Goal: Task Accomplishment & Management: Use online tool/utility

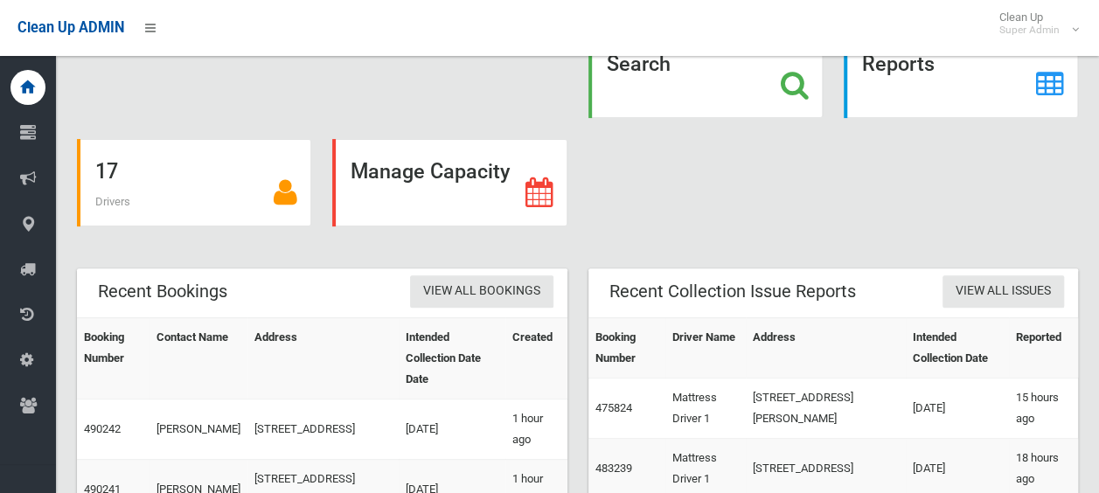
scroll to position [175, 0]
click at [794, 76] on icon at bounding box center [795, 84] width 28 height 30
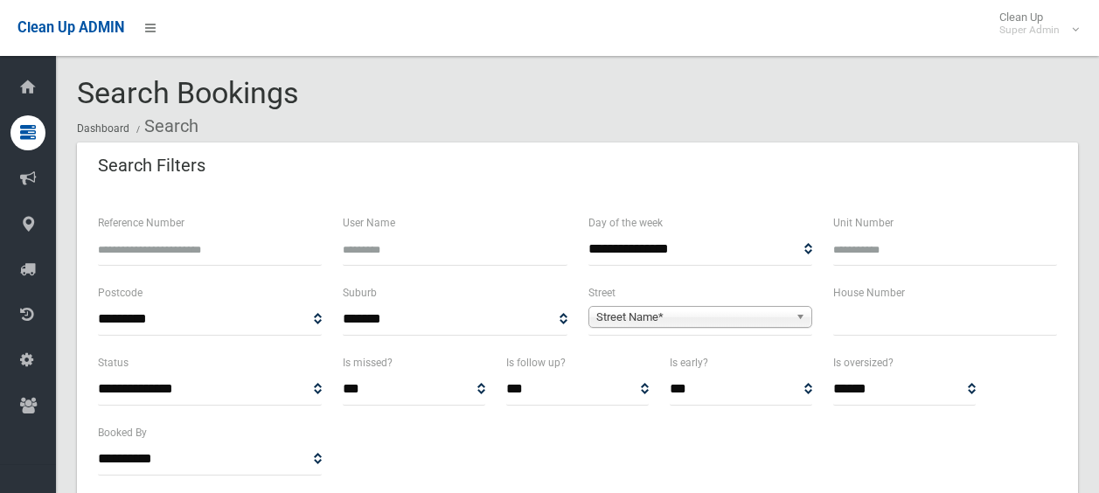
select select
click at [234, 243] on input "Reference Number" at bounding box center [210, 250] width 224 height 32
type input "******"
select select
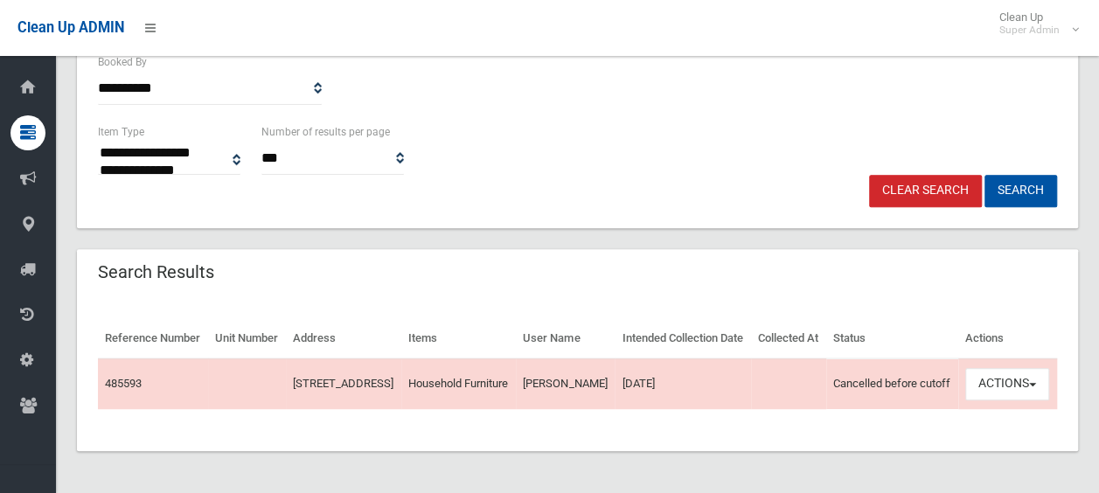
scroll to position [401, 0]
click at [1015, 389] on button "Actions" at bounding box center [1008, 384] width 84 height 32
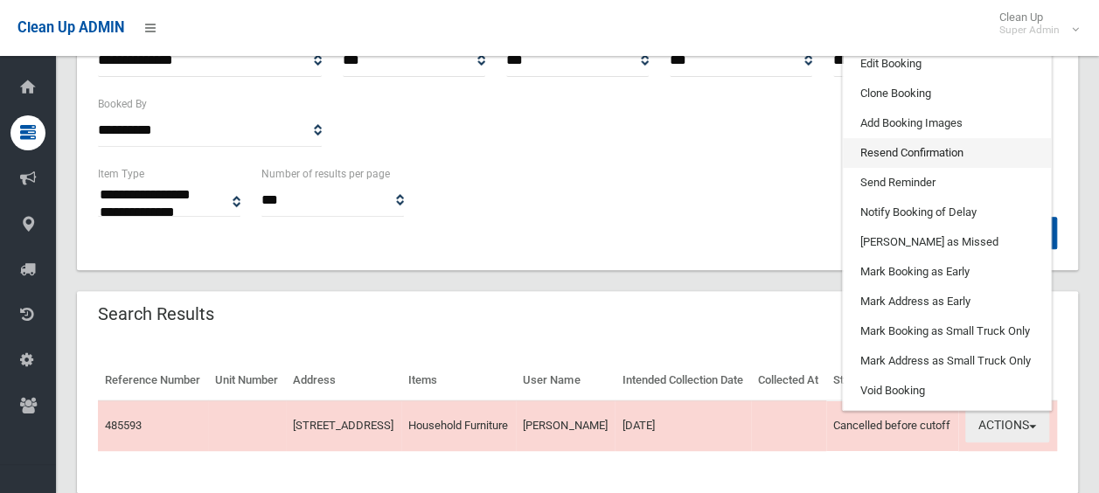
scroll to position [138, 0]
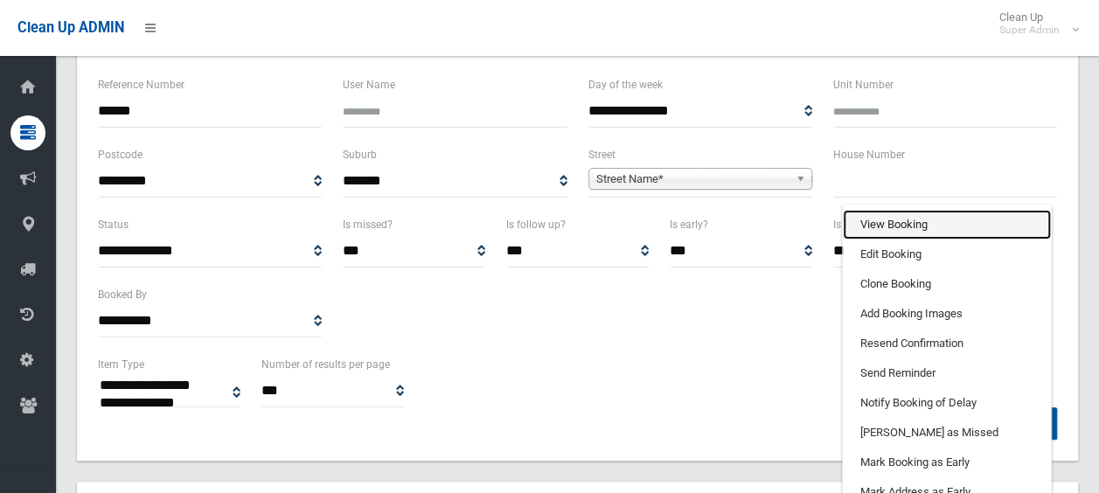
click at [886, 240] on link "View Booking" at bounding box center [947, 225] width 208 height 30
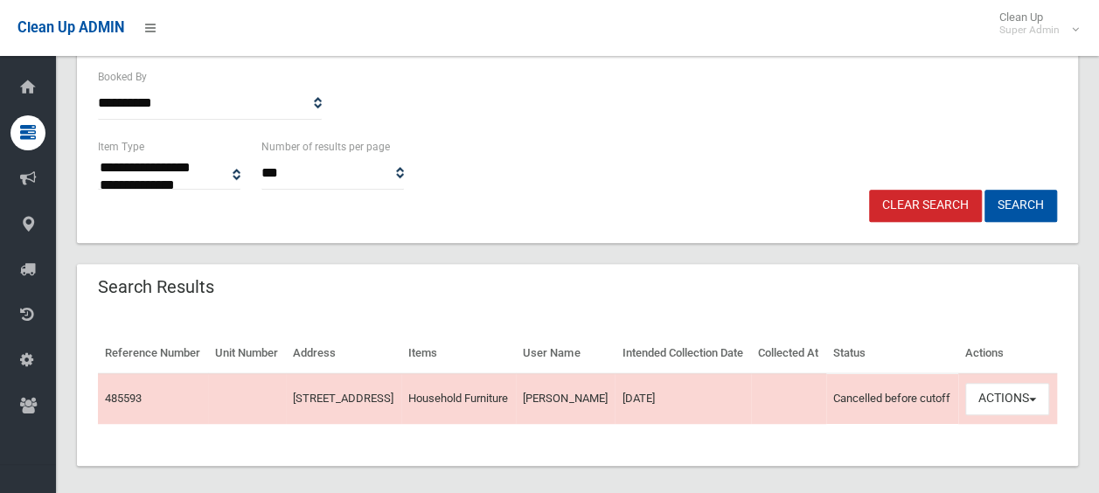
scroll to position [401, 0]
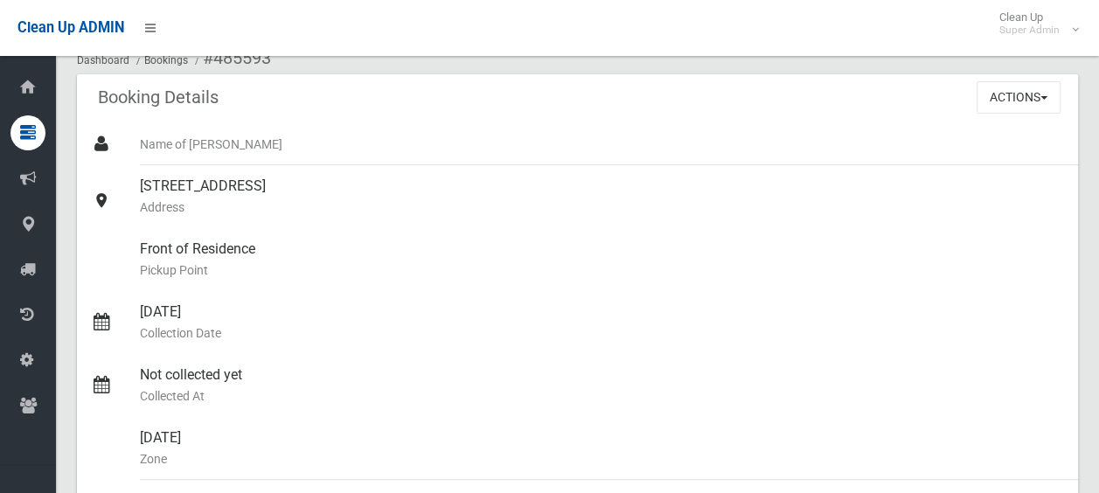
scroll to position [75, 0]
